Goal: Information Seeking & Learning: Learn about a topic

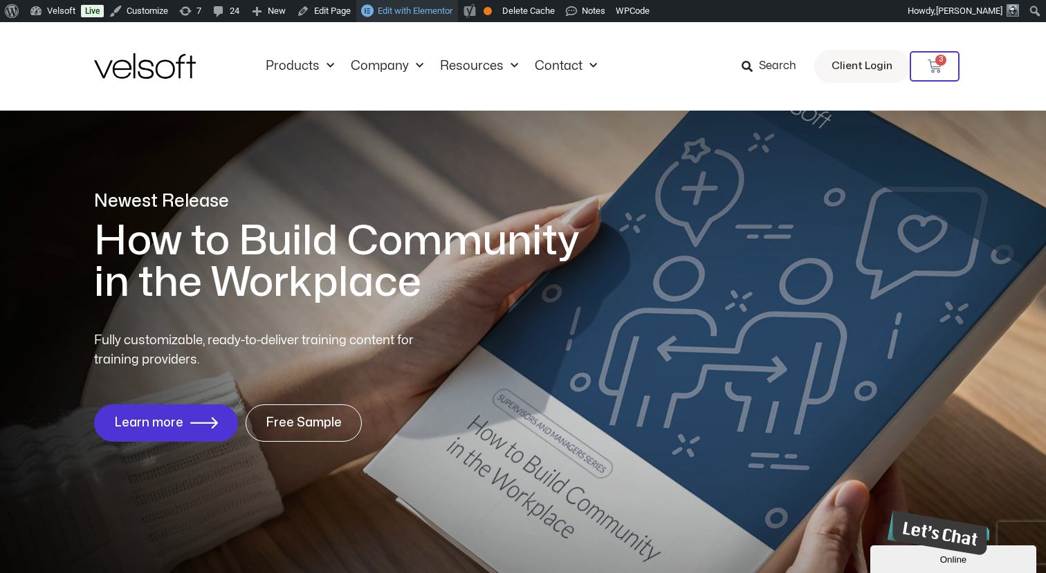
click at [441, 10] on span "Edit with Elementor" at bounding box center [415, 11] width 75 height 10
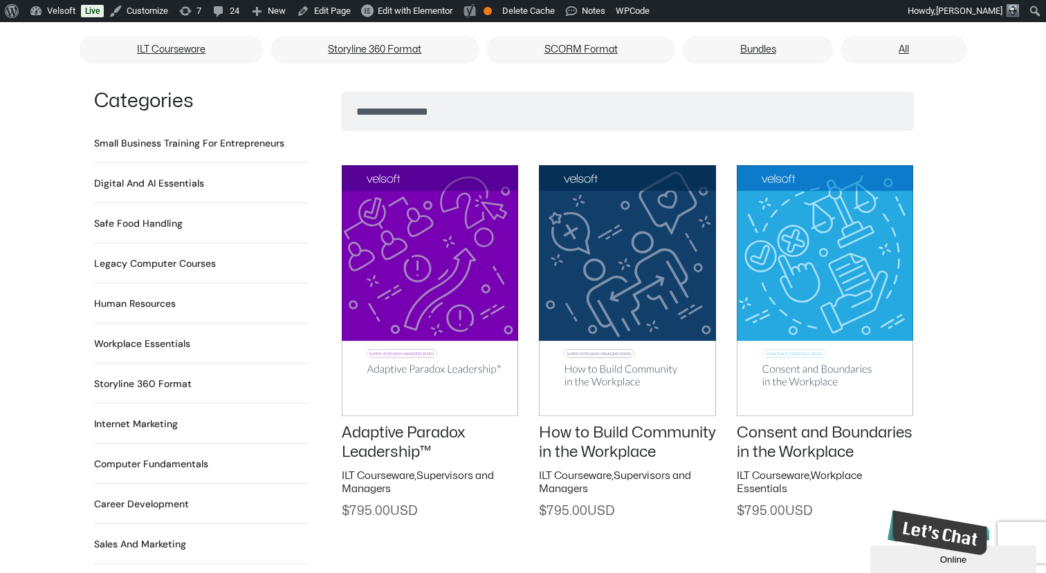
scroll to position [919, 0]
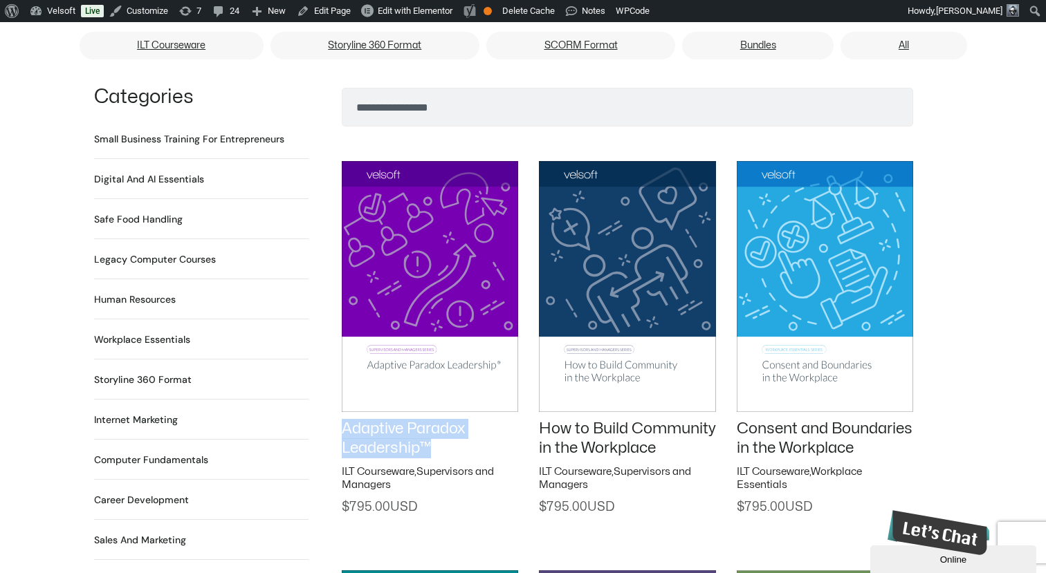
drag, startPoint x: 435, startPoint y: 427, endPoint x: 345, endPoint y: 411, distance: 91.3
click at [345, 419] on h2 "Adaptive Paradox Leadership™" at bounding box center [430, 438] width 176 height 39
copy link "Adaptive Paradox Leadership™"
click at [434, 293] on img at bounding box center [430, 286] width 176 height 250
